Goal: Information Seeking & Learning: Check status

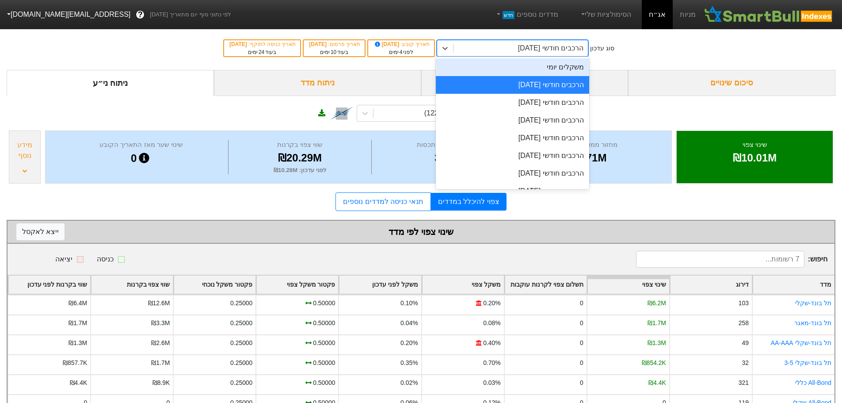
click at [569, 69] on div "משקלים יומי" at bounding box center [512, 67] width 153 height 18
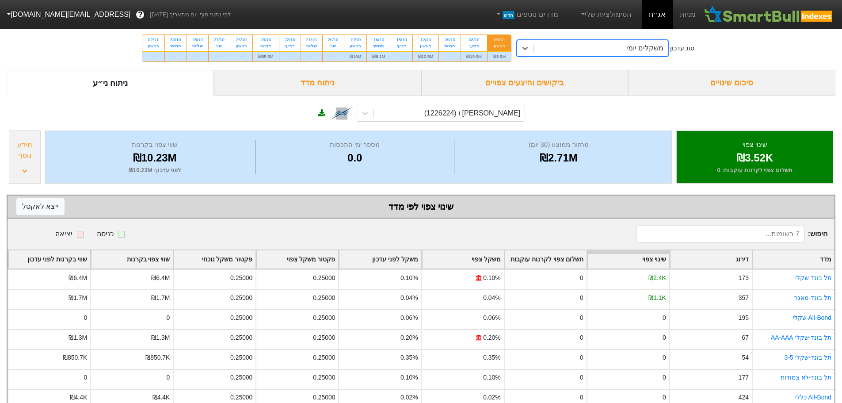
click at [547, 80] on div "ביקושים והיצעים צפויים" at bounding box center [524, 83] width 207 height 26
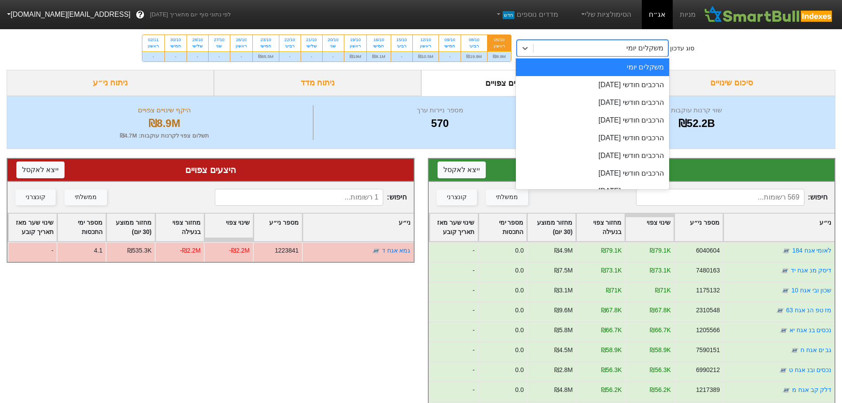
click at [624, 47] on div "משקלים יומי" at bounding box center [600, 48] width 134 height 16
click at [621, 86] on div "הרכבים חודשי [DATE]" at bounding box center [592, 85] width 153 height 18
